Goal: Navigation & Orientation: Find specific page/section

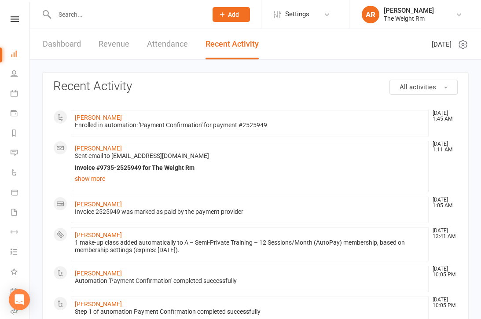
click at [72, 44] on link "Dashboard" at bounding box center [62, 44] width 38 height 30
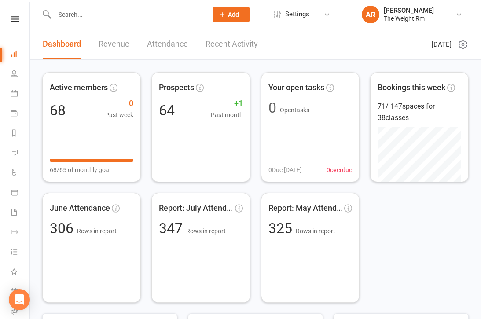
click at [234, 46] on link "Recent Activity" at bounding box center [231, 44] width 52 height 30
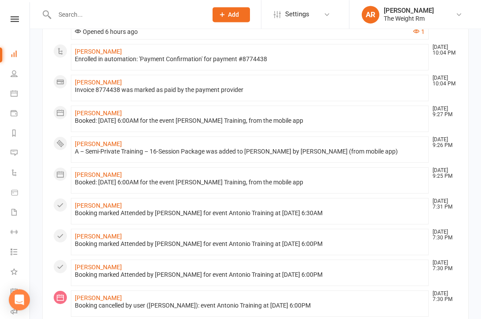
scroll to position [347, 0]
click at [15, 92] on icon at bounding box center [14, 93] width 7 height 7
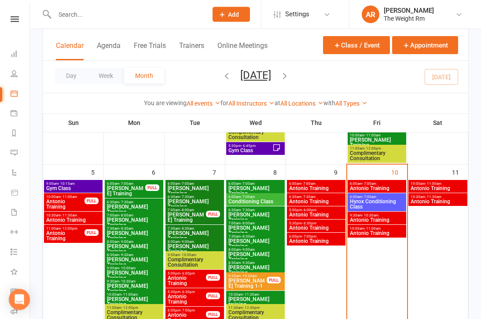
scroll to position [197, 0]
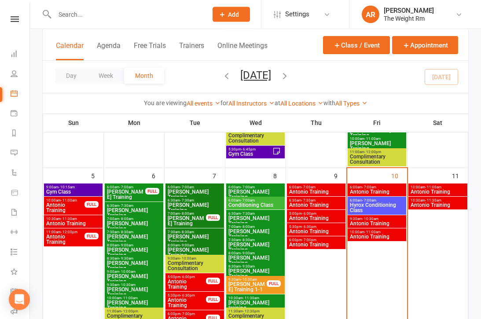
click at [370, 221] on span "Antonio Training" at bounding box center [376, 223] width 55 height 5
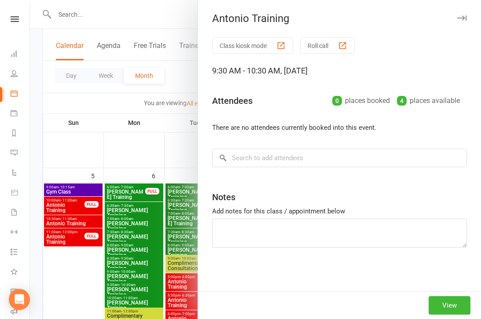
scroll to position [197, 0]
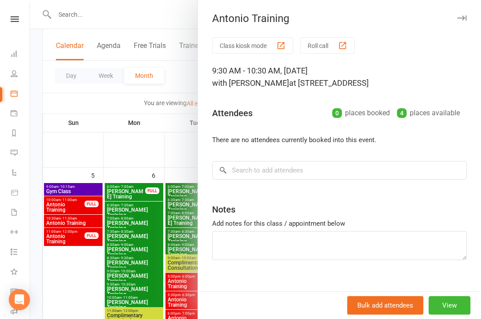
click at [465, 13] on button "button" at bounding box center [461, 18] width 11 height 11
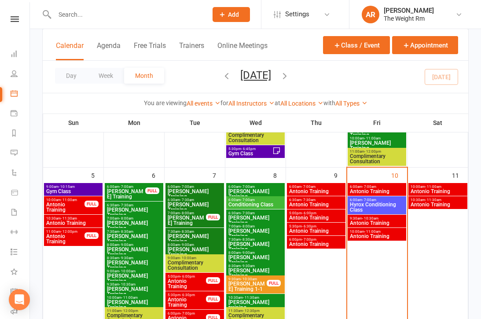
click at [372, 236] on span "Antonio Training" at bounding box center [376, 236] width 55 height 5
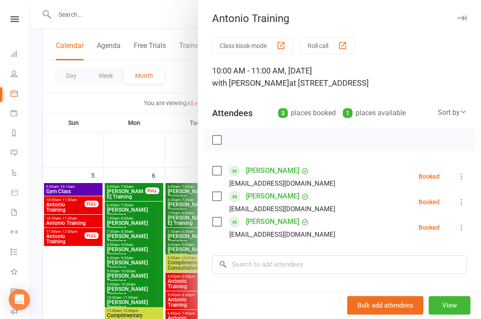
click at [142, 251] on div at bounding box center [255, 159] width 451 height 319
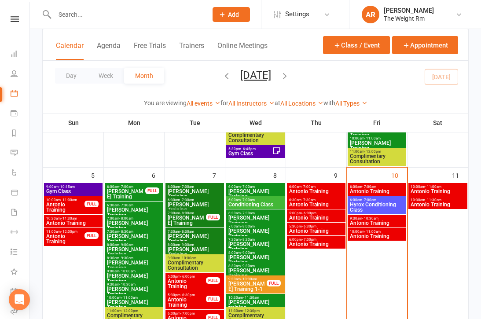
click at [372, 190] on span "Antonio Training" at bounding box center [376, 191] width 55 height 5
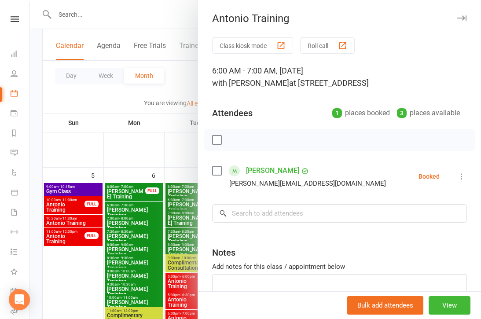
click at [150, 248] on div at bounding box center [255, 159] width 451 height 319
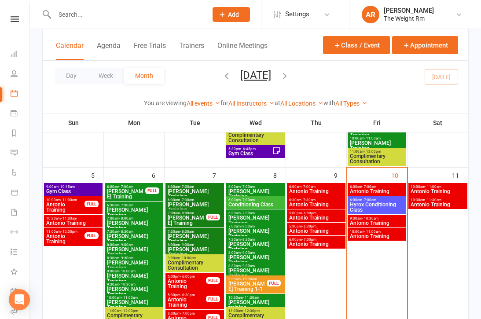
click at [378, 207] on span "Hyrox Conditioning Class" at bounding box center [376, 207] width 55 height 11
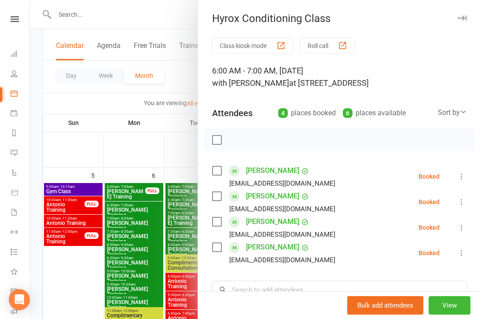
click at [137, 254] on div at bounding box center [255, 159] width 451 height 319
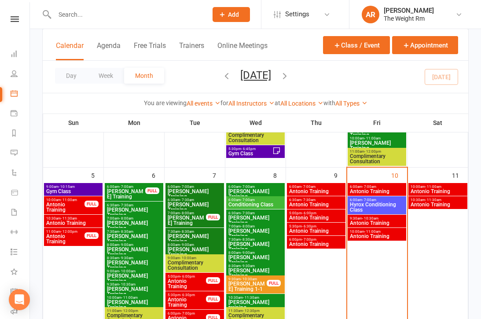
click at [441, 189] on span "Antonio Training" at bounding box center [437, 191] width 55 height 5
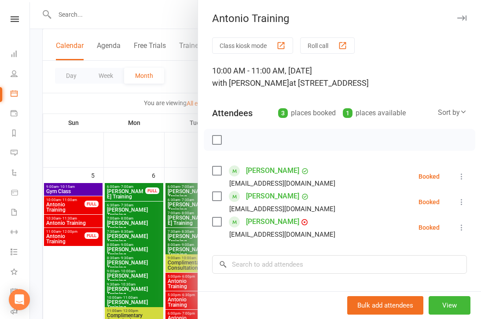
click at [151, 248] on div at bounding box center [255, 159] width 451 height 319
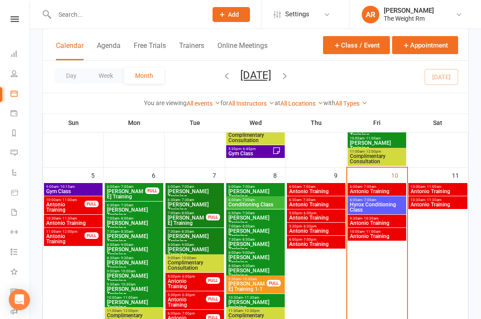
click at [436, 202] on span "Antonio Training" at bounding box center [437, 204] width 55 height 5
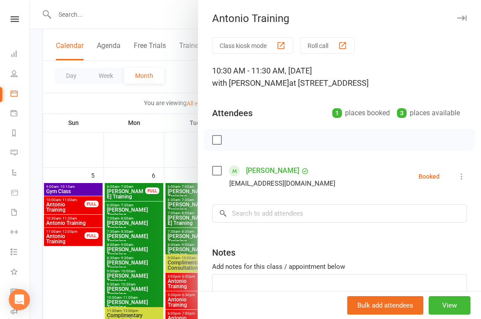
click at [143, 260] on div at bounding box center [255, 159] width 451 height 319
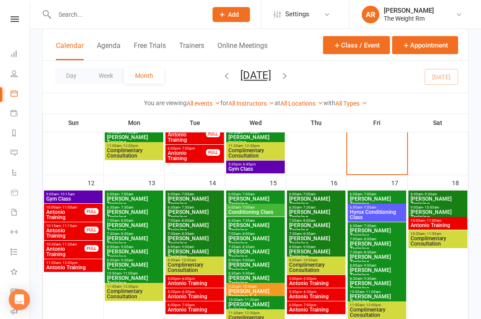
scroll to position [366, 0]
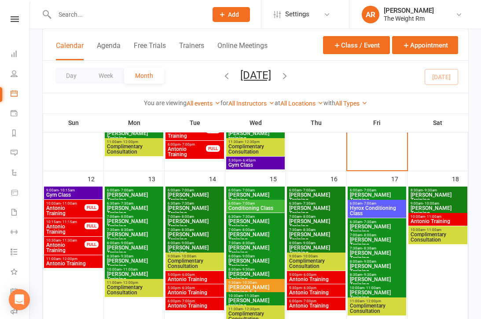
click at [93, 192] on span "Gym Class" at bounding box center [73, 194] width 55 height 5
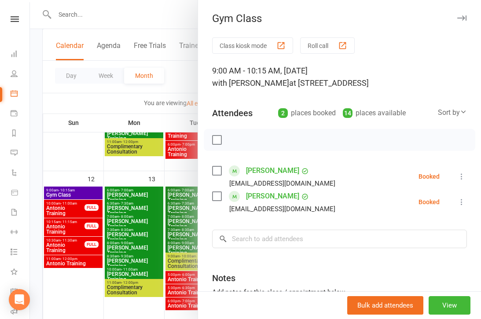
click at [77, 236] on div at bounding box center [255, 159] width 451 height 319
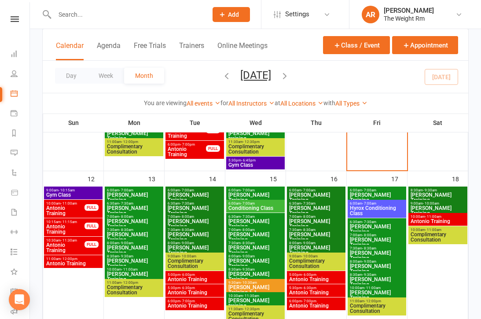
click at [70, 263] on span "Antonio Training" at bounding box center [73, 263] width 55 height 5
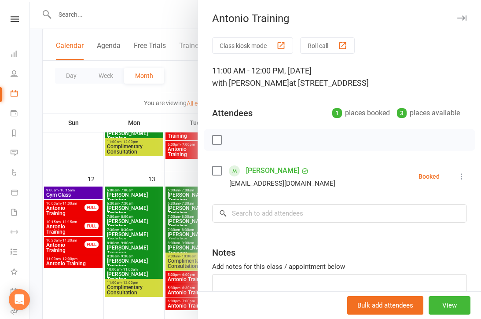
click at [108, 249] on div at bounding box center [255, 159] width 451 height 319
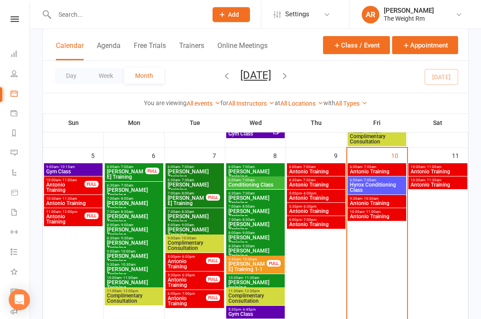
click at [440, 173] on span "Antonio Training" at bounding box center [437, 171] width 55 height 5
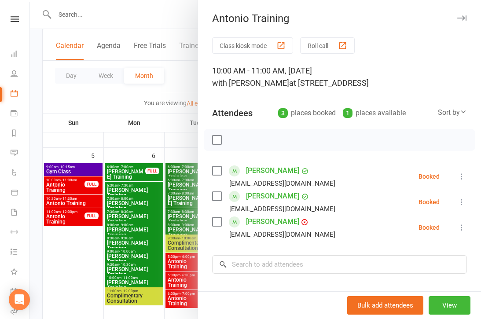
click at [146, 205] on div at bounding box center [255, 159] width 451 height 319
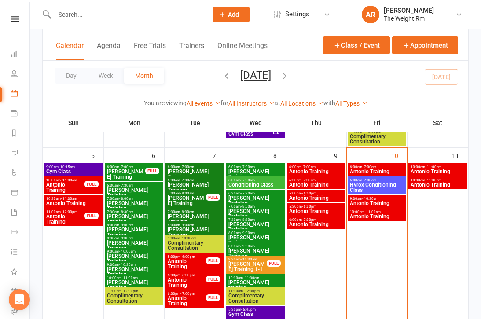
click at [435, 182] on span "Antonio Training" at bounding box center [437, 184] width 55 height 5
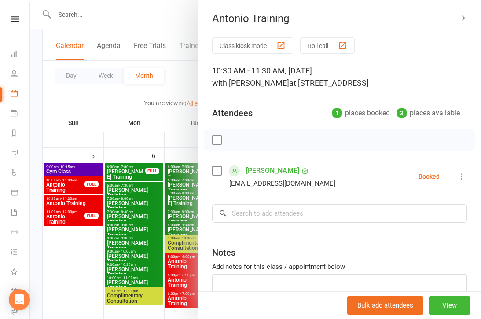
click at [154, 228] on div at bounding box center [255, 159] width 451 height 319
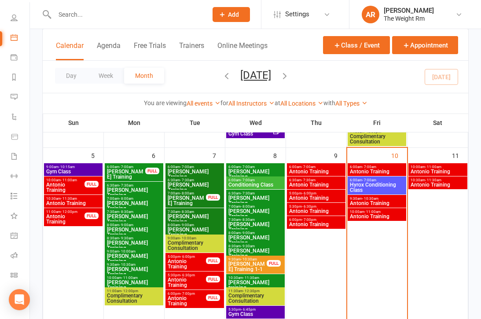
scroll to position [56, 0]
click at [15, 238] on icon at bounding box center [14, 235] width 7 height 7
